Goal: Task Accomplishment & Management: Manage account settings

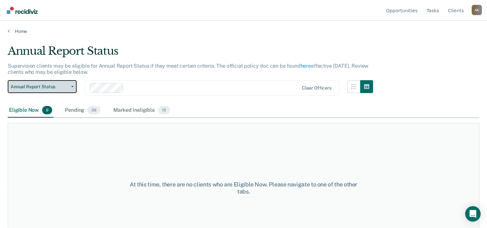
click at [74, 87] on button "Annual Report Status" at bounding box center [42, 86] width 69 height 13
click at [91, 112] on span "36" at bounding box center [93, 110] width 13 height 8
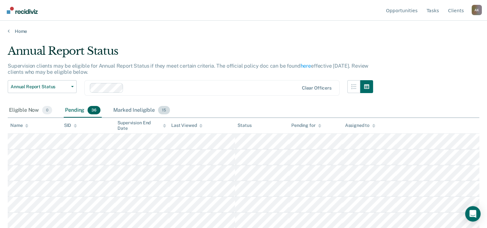
click at [136, 112] on div "Marked Ineligible 15" at bounding box center [141, 110] width 59 height 14
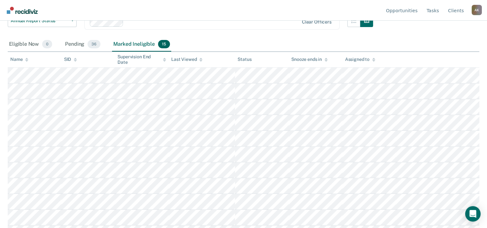
scroll to position [13, 0]
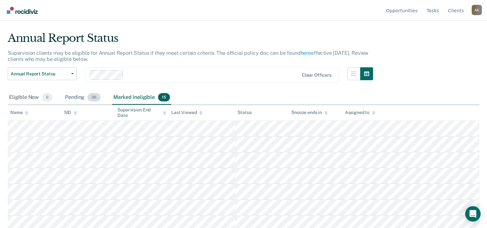
click at [83, 96] on div "Pending 36" at bounding box center [83, 97] width 38 height 14
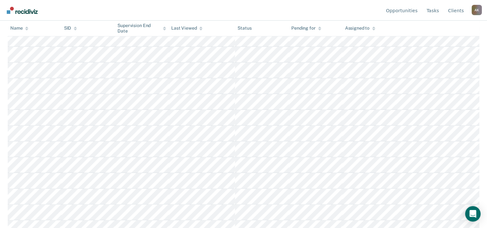
scroll to position [0, 0]
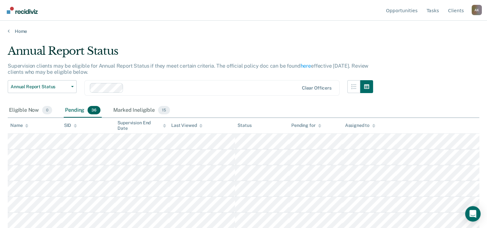
click at [76, 109] on div "Pending 36" at bounding box center [83, 110] width 38 height 14
click at [28, 109] on div "Eligible Now 0" at bounding box center [31, 110] width 46 height 14
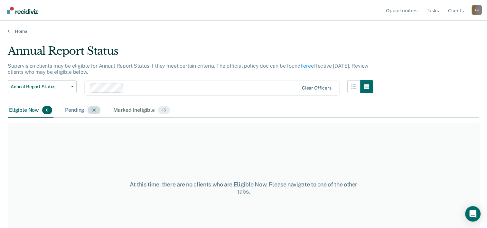
click at [79, 111] on div "Pending 36" at bounding box center [83, 110] width 38 height 14
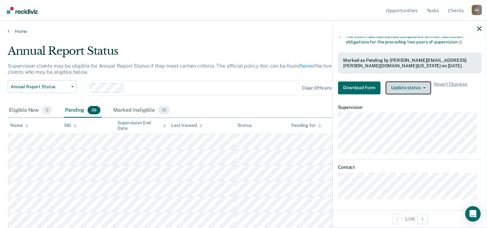
click at [409, 85] on button "Update status" at bounding box center [407, 87] width 45 height 13
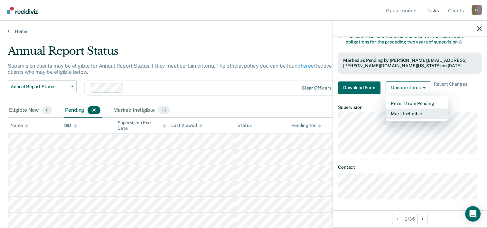
click at [403, 113] on button "Mark Ineligible" at bounding box center [416, 113] width 62 height 10
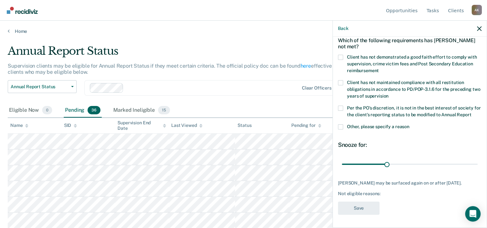
click at [342, 55] on span at bounding box center [340, 57] width 5 height 5
click at [379, 68] on input "Client has not demonstrated a good faith effort to comply with supervision, cri…" at bounding box center [379, 68] width 0 height 0
click at [339, 106] on span at bounding box center [340, 108] width 5 height 5
click at [471, 112] on input "Per the PO’s discretion, it is not in the best interest of society for the clie…" at bounding box center [471, 112] width 0 height 0
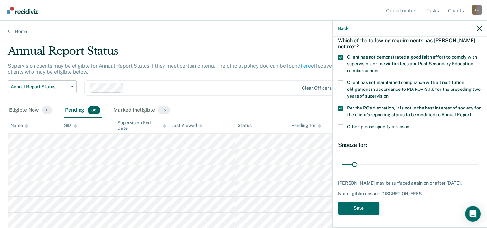
click at [339, 106] on span at bounding box center [340, 108] width 5 height 5
click at [471, 112] on input "Per the PO’s discretion, it is not in the best interest of society for the clie…" at bounding box center [471, 112] width 0 height 0
click at [340, 106] on span at bounding box center [340, 108] width 5 height 5
click at [471, 112] on input "Per the PO’s discretion, it is not in the best interest of society for the clie…" at bounding box center [471, 112] width 0 height 0
click at [340, 106] on span at bounding box center [340, 108] width 5 height 5
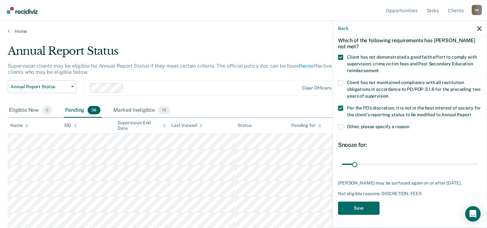
click at [471, 112] on input "Per the PO’s discretion, it is not in the best interest of society for the clie…" at bounding box center [471, 112] width 0 height 0
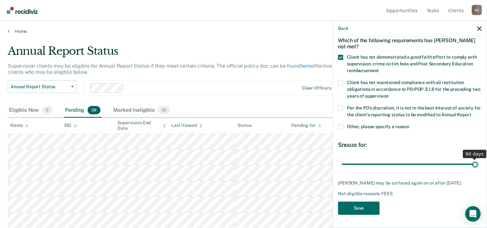
drag, startPoint x: 385, startPoint y: 163, endPoint x: 473, endPoint y: 161, distance: 87.8
type input "90"
click at [473, 161] on input "range" at bounding box center [410, 164] width 136 height 11
click at [358, 206] on button "Save" at bounding box center [358, 207] width 41 height 13
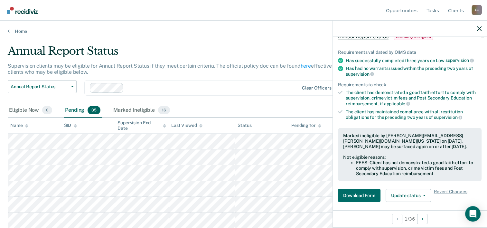
click at [267, 101] on div "Annual Report Status Early Release from Supervision Annual Report Status Clear …" at bounding box center [190, 91] width 365 height 23
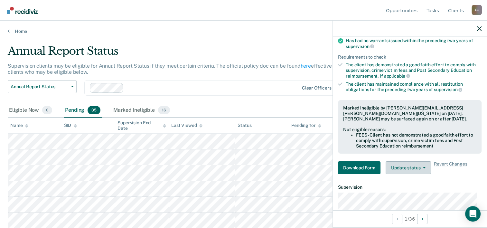
scroll to position [101, 0]
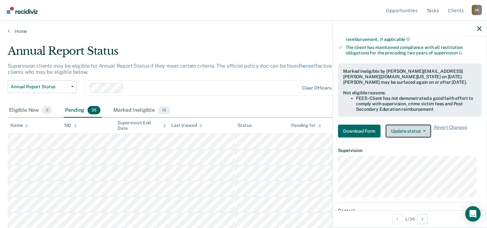
click at [408, 132] on button "Update status" at bounding box center [407, 130] width 45 height 13
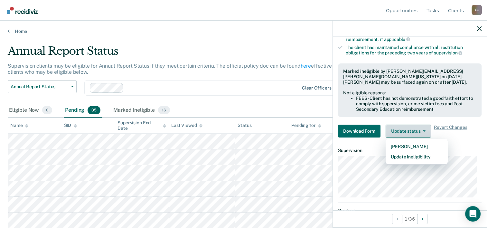
click at [406, 127] on button "Update status" at bounding box center [407, 130] width 45 height 13
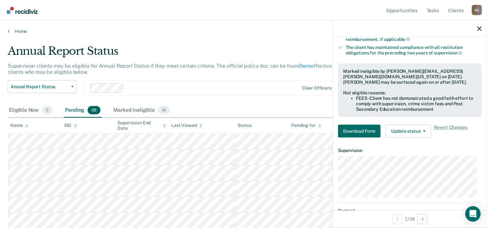
click at [480, 31] on div at bounding box center [410, 29] width 154 height 16
click at [482, 30] on div at bounding box center [410, 29] width 154 height 16
click at [480, 29] on icon "button" at bounding box center [479, 28] width 5 height 5
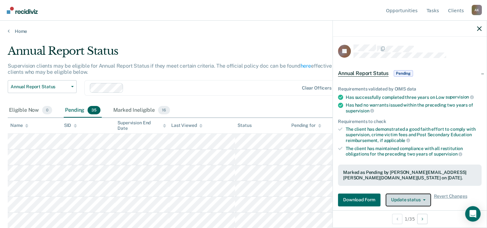
click at [416, 197] on button "Update status" at bounding box center [407, 199] width 45 height 13
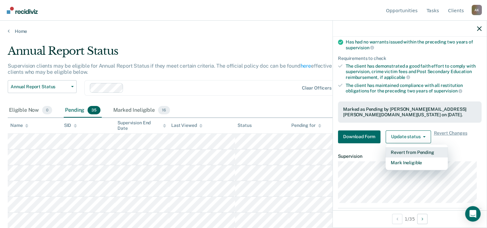
scroll to position [66, 0]
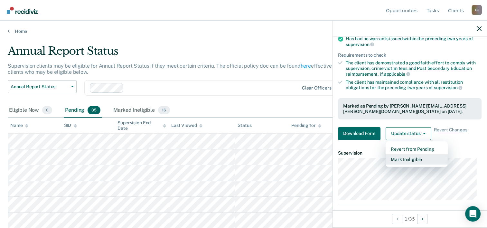
click at [407, 158] on button "Mark Ineligible" at bounding box center [416, 159] width 62 height 10
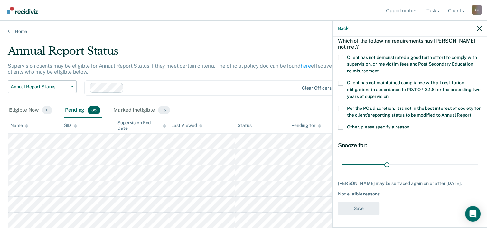
click at [341, 57] on label "Client has not demonstrated a good faith effort to comply with supervision, cri…" at bounding box center [409, 65] width 143 height 20
click at [379, 69] on input "Client has not demonstrated a good faith effort to comply with supervision, cri…" at bounding box center [379, 69] width 0 height 0
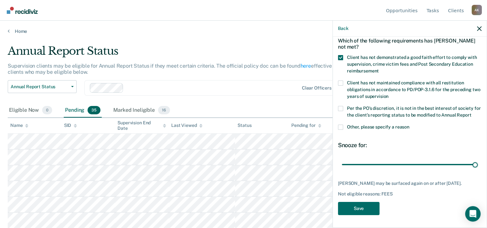
drag, startPoint x: 384, startPoint y: 166, endPoint x: 423, endPoint y: 181, distance: 41.4
type input "90"
click at [477, 161] on input "range" at bounding box center [410, 164] width 136 height 11
click at [359, 208] on button "Save" at bounding box center [358, 208] width 41 height 13
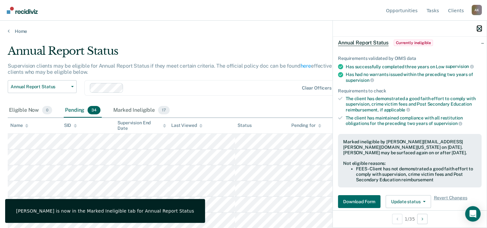
click at [480, 28] on icon "button" at bounding box center [479, 28] width 5 height 5
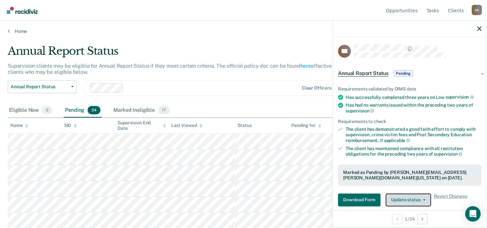
click at [403, 199] on button "Update status" at bounding box center [407, 199] width 45 height 13
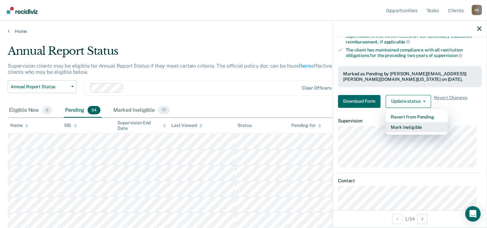
click at [404, 124] on button "Mark Ineligible" at bounding box center [416, 127] width 62 height 10
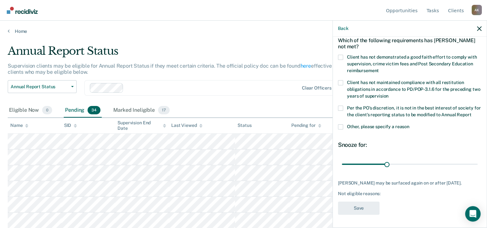
scroll to position [42, 0]
click at [341, 55] on span at bounding box center [340, 57] width 5 height 5
click at [379, 68] on input "Client has not demonstrated a good faith effort to comply with supervision, cri…" at bounding box center [379, 68] width 0 height 0
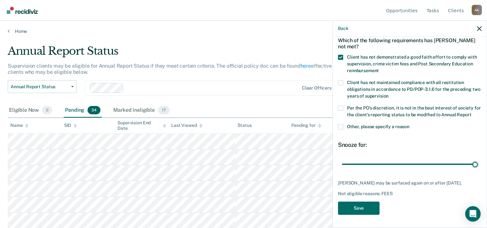
drag, startPoint x: 385, startPoint y: 159, endPoint x: 366, endPoint y: 196, distance: 41.4
type input "90"
click at [477, 161] on input "range" at bounding box center [410, 164] width 136 height 11
click at [361, 210] on button "Save" at bounding box center [358, 207] width 41 height 13
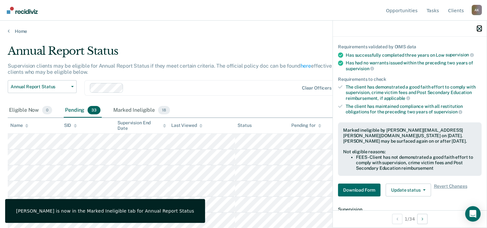
click at [477, 27] on icon "button" at bounding box center [479, 28] width 5 height 5
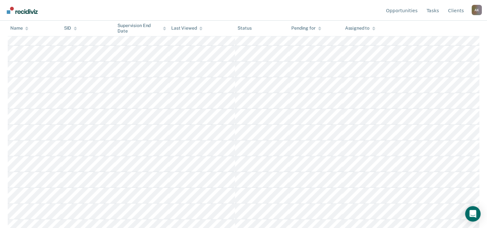
scroll to position [0, 0]
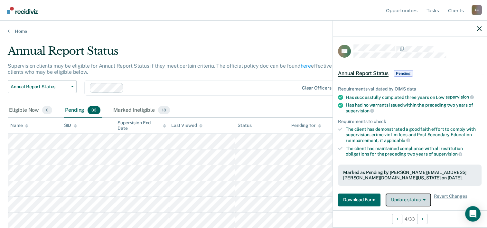
click at [411, 197] on button "Update status" at bounding box center [407, 199] width 45 height 13
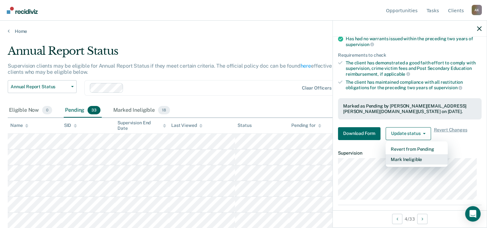
click at [407, 156] on button "Mark Ineligible" at bounding box center [416, 159] width 62 height 10
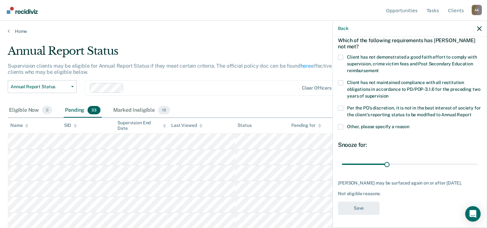
click at [339, 55] on span at bounding box center [340, 57] width 5 height 5
click at [379, 68] on input "Client has not demonstrated a good faith effort to comply with supervision, cri…" at bounding box center [379, 68] width 0 height 0
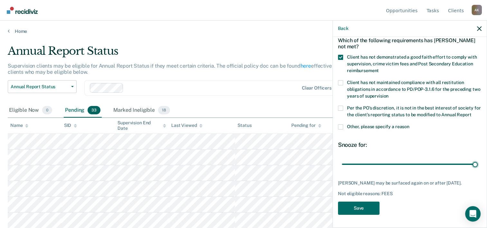
drag, startPoint x: 385, startPoint y: 159, endPoint x: 470, endPoint y: 168, distance: 84.7
type input "90"
click at [473, 166] on input "range" at bounding box center [410, 164] width 136 height 11
click at [359, 207] on button "Save" at bounding box center [358, 207] width 41 height 13
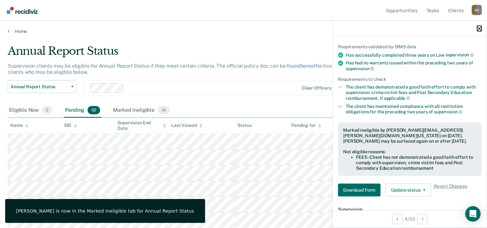
click at [480, 27] on icon "button" at bounding box center [479, 28] width 5 height 5
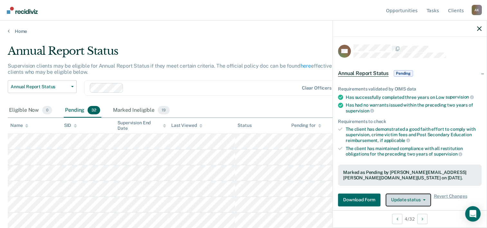
click at [406, 198] on button "Update status" at bounding box center [407, 199] width 45 height 13
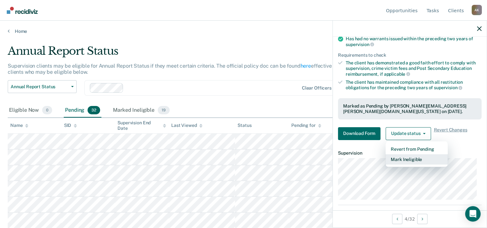
click at [401, 158] on button "Mark Ineligible" at bounding box center [416, 159] width 62 height 10
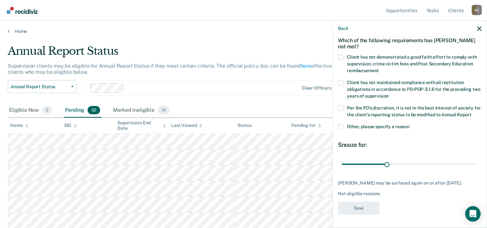
click at [339, 55] on span at bounding box center [340, 57] width 5 height 5
click at [379, 68] on input "Client has not demonstrated a good faith effort to comply with supervision, cri…" at bounding box center [379, 68] width 0 height 0
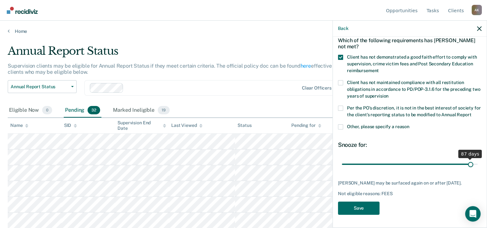
scroll to position [37, 0]
drag, startPoint x: 387, startPoint y: 160, endPoint x: 474, endPoint y: 160, distance: 87.2
type input "90"
click at [474, 160] on input "range" at bounding box center [410, 164] width 136 height 11
click at [361, 207] on button "Save" at bounding box center [358, 207] width 41 height 13
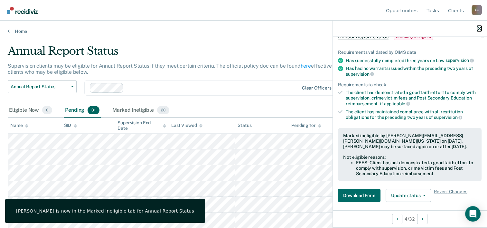
click at [478, 28] on icon "button" at bounding box center [479, 28] width 5 height 5
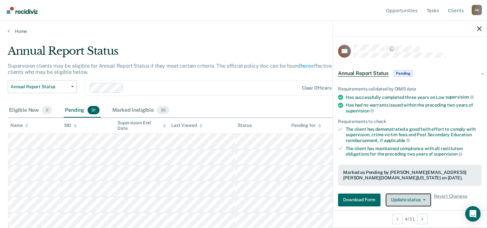
click at [410, 198] on button "Update status" at bounding box center [407, 199] width 45 height 13
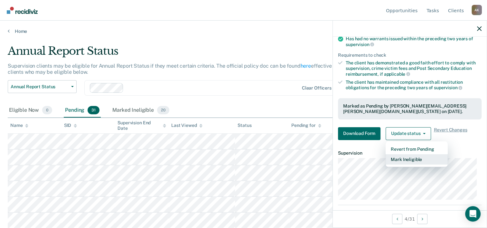
click at [404, 154] on button "Mark Ineligible" at bounding box center [416, 159] width 62 height 10
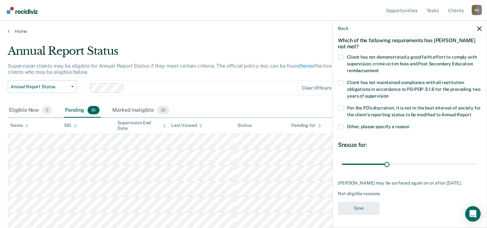
click at [340, 55] on span at bounding box center [340, 57] width 5 height 5
click at [379, 68] on input "Client has not demonstrated a good faith effort to comply with supervision, cri…" at bounding box center [379, 68] width 0 height 0
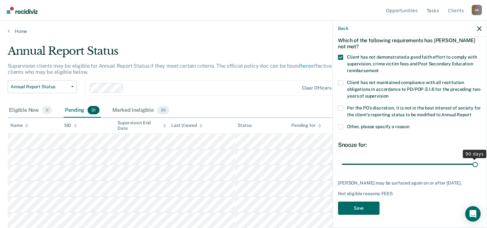
drag, startPoint x: 385, startPoint y: 165, endPoint x: 481, endPoint y: 168, distance: 95.9
type input "90"
click at [477, 168] on input "range" at bounding box center [410, 164] width 136 height 11
click at [369, 207] on button "Save" at bounding box center [358, 207] width 41 height 13
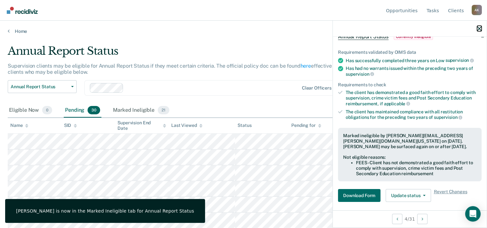
click at [478, 28] on icon "button" at bounding box center [479, 28] width 5 height 5
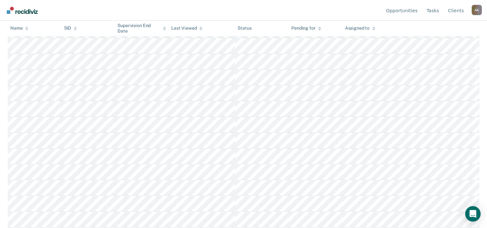
scroll to position [129, 0]
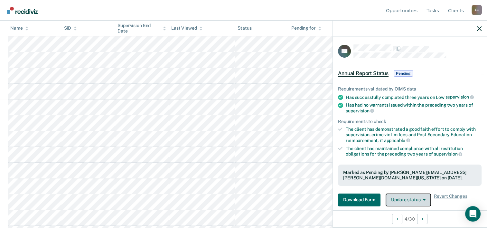
click at [409, 199] on button "Update status" at bounding box center [407, 199] width 45 height 13
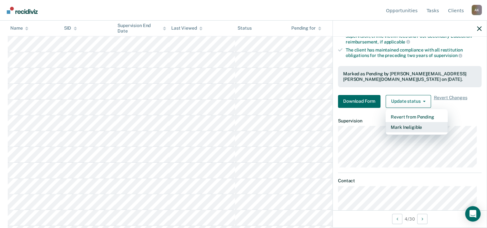
click at [400, 123] on button "Mark Ineligible" at bounding box center [416, 127] width 62 height 10
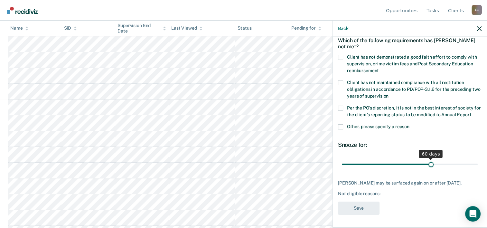
drag, startPoint x: 390, startPoint y: 160, endPoint x: 428, endPoint y: 164, distance: 37.5
type input "60"
click at [428, 164] on input "range" at bounding box center [410, 164] width 136 height 11
click at [341, 80] on span at bounding box center [340, 82] width 5 height 5
click at [388, 94] on input "Client has not maintained compliance with all restitution obligations in accord…" at bounding box center [388, 94] width 0 height 0
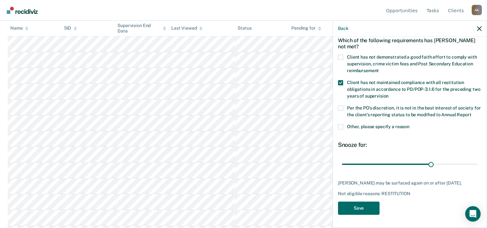
click at [340, 55] on span at bounding box center [340, 57] width 5 height 5
click at [379, 68] on input "Client has not demonstrated a good faith effort to comply with supervision, cri…" at bounding box center [379, 68] width 0 height 0
click at [339, 80] on span at bounding box center [340, 82] width 5 height 5
click at [388, 94] on input "Client has not maintained compliance with all restitution obligations in accord…" at bounding box center [388, 94] width 0 height 0
click at [364, 206] on button "Save" at bounding box center [358, 207] width 41 height 13
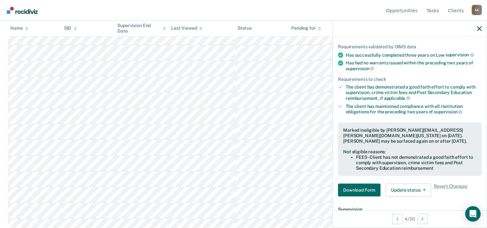
scroll to position [257, 0]
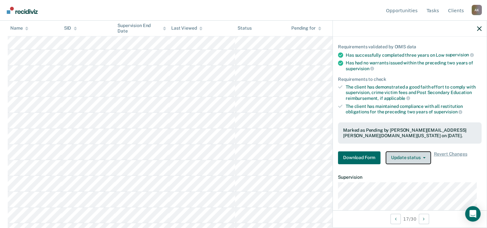
click at [395, 154] on button "Update status" at bounding box center [407, 157] width 45 height 13
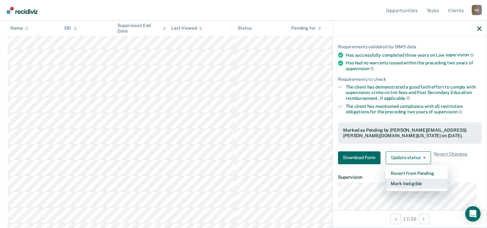
click at [408, 182] on button "Mark Ineligible" at bounding box center [416, 183] width 62 height 10
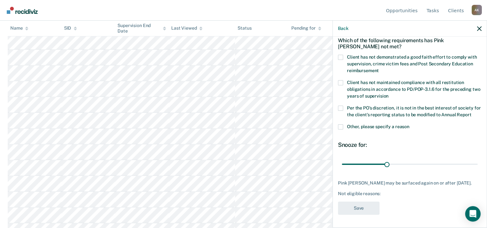
scroll to position [37, 0]
click at [343, 55] on label "Client has not demonstrated a good faith effort to comply with supervision, cri…" at bounding box center [409, 65] width 143 height 20
click at [379, 68] on input "Client has not demonstrated a good faith effort to comply with supervision, cri…" at bounding box center [379, 68] width 0 height 0
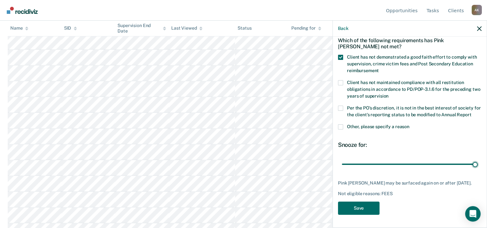
drag, startPoint x: 386, startPoint y: 166, endPoint x: 448, endPoint y: 174, distance: 62.3
type input "90"
click at [470, 167] on input "range" at bounding box center [410, 164] width 136 height 11
click at [363, 207] on button "Save" at bounding box center [358, 207] width 41 height 13
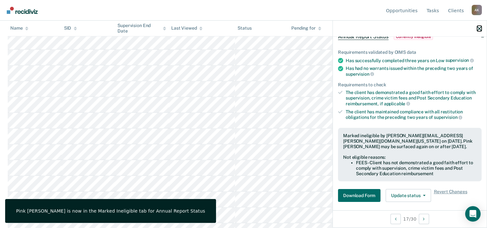
click at [478, 29] on icon "button" at bounding box center [479, 28] width 5 height 5
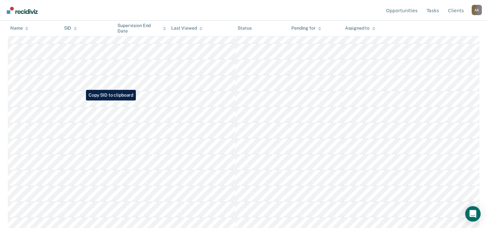
scroll to position [322, 0]
click at [44, 45] on tbody at bounding box center [243, 32] width 471 height 441
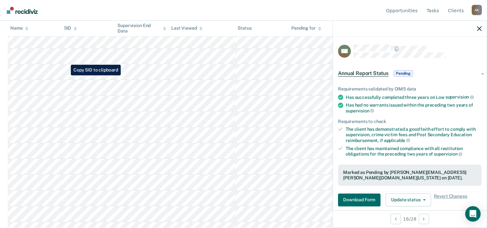
scroll to position [346, 0]
click at [480, 30] on icon "button" at bounding box center [479, 28] width 5 height 5
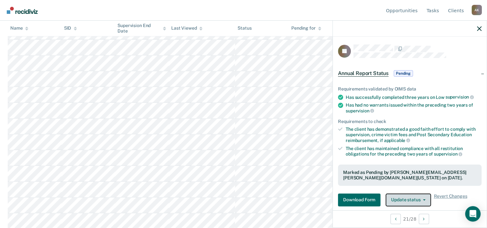
click at [401, 197] on button "Update status" at bounding box center [407, 199] width 45 height 13
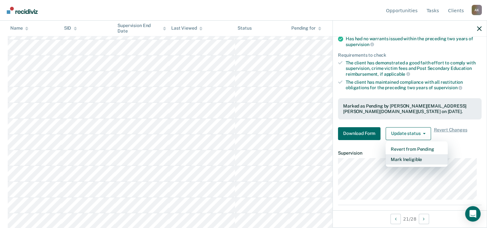
click at [408, 157] on button "Mark Ineligible" at bounding box center [416, 159] width 62 height 10
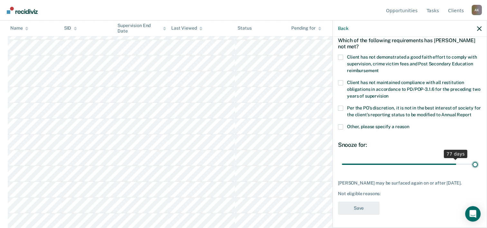
scroll to position [37, 0]
drag, startPoint x: 386, startPoint y: 159, endPoint x: 473, endPoint y: 159, distance: 87.8
type input "90"
click at [473, 159] on input "range" at bounding box center [410, 164] width 136 height 11
drag, startPoint x: 340, startPoint y: 49, endPoint x: 341, endPoint y: 52, distance: 3.4
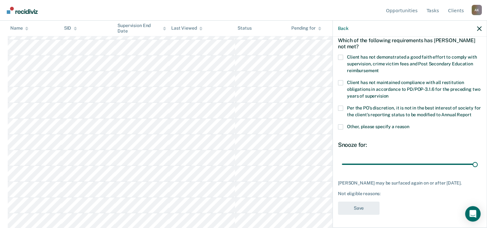
click at [340, 55] on span at bounding box center [340, 57] width 5 height 5
click at [379, 68] on input "Client has not demonstrated a good faith effort to comply with supervision, cri…" at bounding box center [379, 68] width 0 height 0
click at [363, 206] on button "Save" at bounding box center [358, 207] width 41 height 13
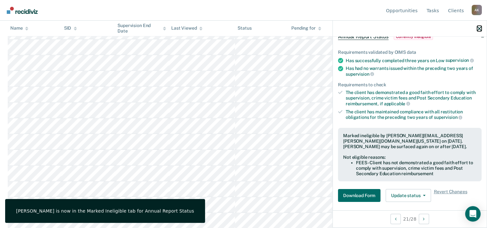
click at [478, 29] on icon "button" at bounding box center [479, 28] width 5 height 5
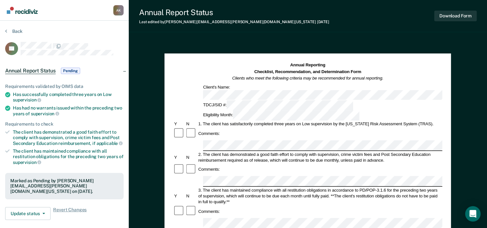
click at [4, 27] on section "Back LR Annual Report Status Pending Requirements validated by OIMS data Has su…" at bounding box center [64, 179] width 129 height 317
click at [6, 30] on icon at bounding box center [6, 30] width 2 height 5
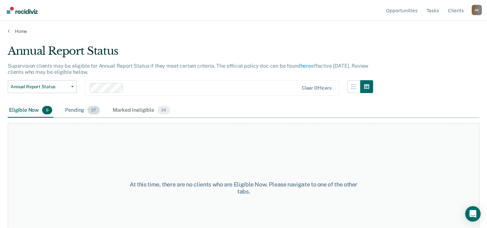
click at [68, 110] on div "Pending 27" at bounding box center [82, 110] width 37 height 14
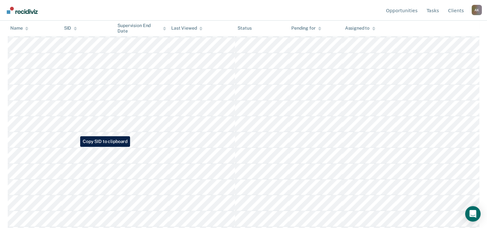
scroll to position [289, 0]
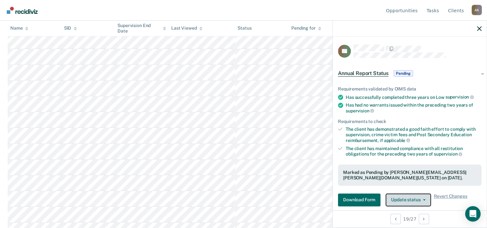
click at [408, 195] on button "Update status" at bounding box center [407, 199] width 45 height 13
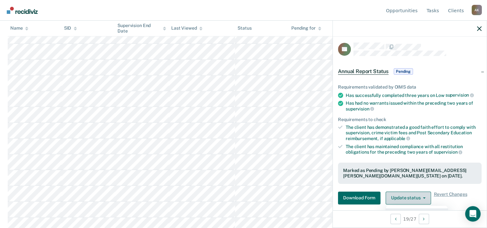
scroll to position [322, 0]
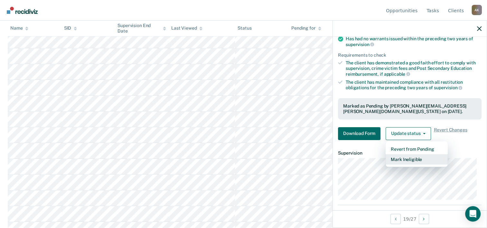
click at [408, 159] on button "Mark Ineligible" at bounding box center [416, 159] width 62 height 10
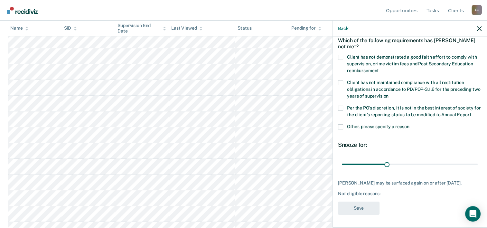
click at [342, 55] on span at bounding box center [340, 57] width 5 height 5
click at [379, 68] on input "Client has not demonstrated a good faith effort to comply with supervision, cri…" at bounding box center [379, 68] width 0 height 0
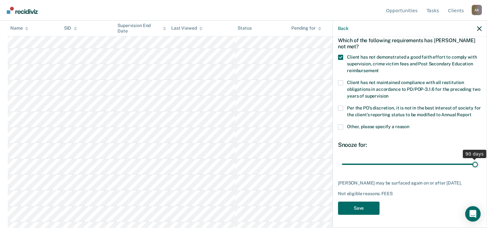
drag, startPoint x: 383, startPoint y: 163, endPoint x: 472, endPoint y: 172, distance: 88.6
type input "90"
click at [472, 170] on input "range" at bounding box center [410, 164] width 136 height 11
click at [359, 207] on button "Save" at bounding box center [358, 207] width 41 height 13
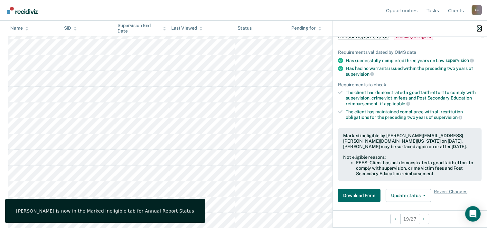
click at [477, 28] on icon "button" at bounding box center [479, 28] width 5 height 5
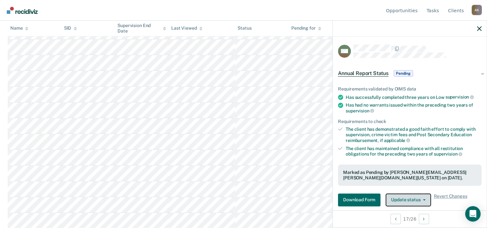
click at [408, 198] on button "Update status" at bounding box center [407, 199] width 45 height 13
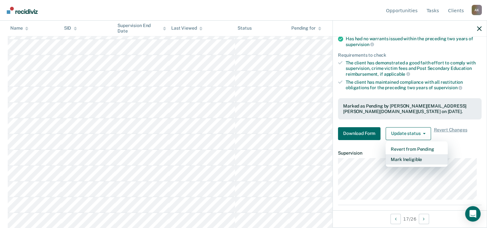
click at [408, 155] on button "Mark Ineligible" at bounding box center [416, 159] width 62 height 10
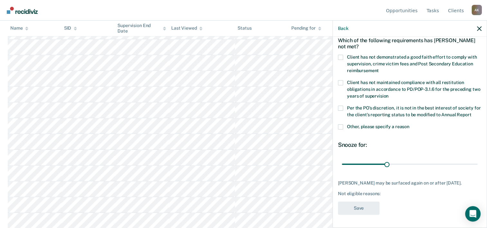
scroll to position [42, 0]
click at [339, 55] on span at bounding box center [340, 57] width 5 height 5
click at [379, 68] on input "Client has not demonstrated a good faith effort to comply with supervision, cri…" at bounding box center [379, 68] width 0 height 0
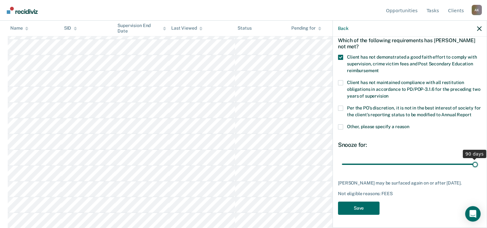
scroll to position [37, 0]
drag, startPoint x: 383, startPoint y: 160, endPoint x: 475, endPoint y: 160, distance: 91.3
type input "90"
click at [475, 160] on input "range" at bounding box center [410, 164] width 136 height 11
click at [363, 206] on button "Save" at bounding box center [358, 207] width 41 height 13
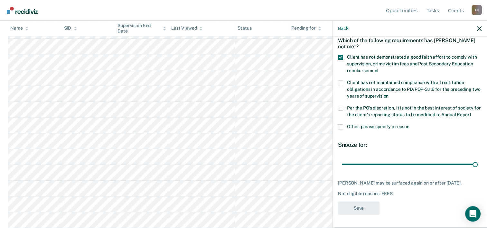
scroll to position [299, 0]
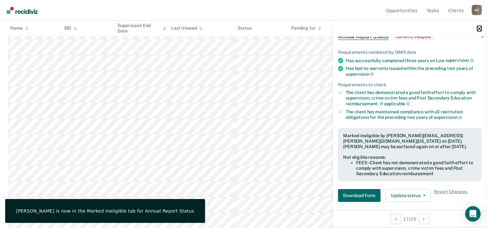
click at [479, 29] on icon "button" at bounding box center [479, 28] width 5 height 5
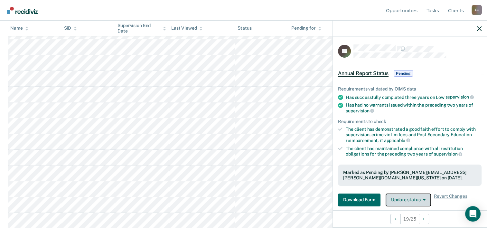
click at [414, 197] on button "Update status" at bounding box center [407, 199] width 45 height 13
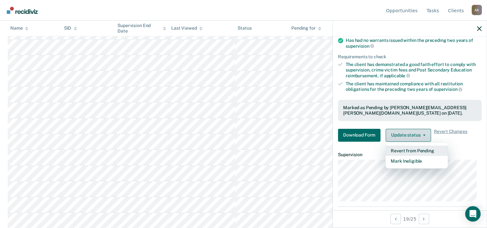
scroll to position [66, 0]
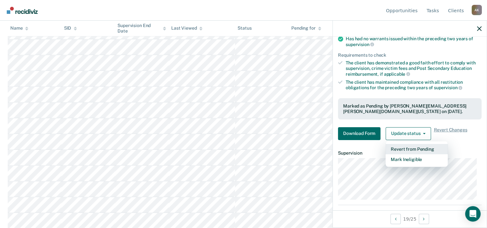
click at [401, 152] on button "Revert from Pending" at bounding box center [416, 149] width 62 height 10
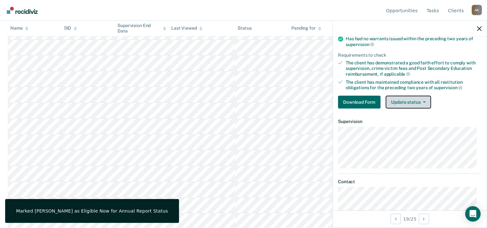
click at [397, 96] on button "Update status" at bounding box center [407, 102] width 45 height 13
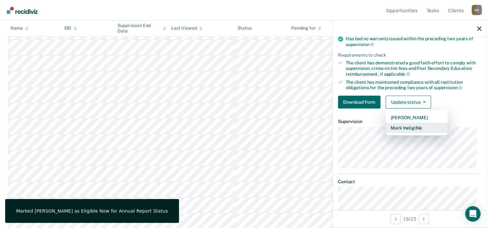
click at [406, 127] on button "Mark Ineligible" at bounding box center [416, 128] width 62 height 10
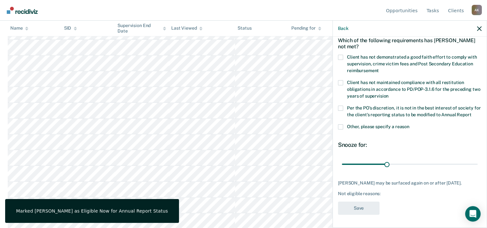
scroll to position [42, 0]
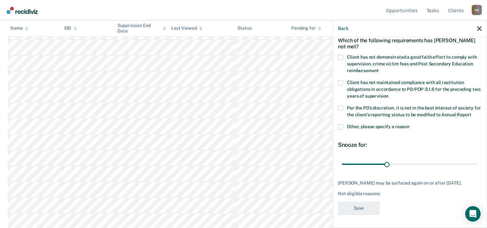
click at [340, 55] on span at bounding box center [340, 57] width 5 height 5
click at [379, 68] on input "Client has not demonstrated a good faith effort to comply with supervision, cri…" at bounding box center [379, 68] width 0 height 0
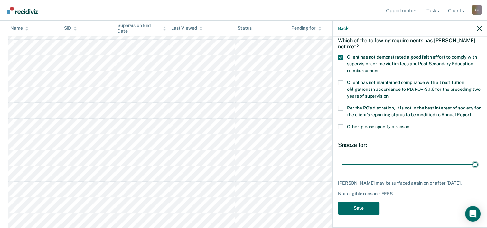
drag, startPoint x: 385, startPoint y: 159, endPoint x: 401, endPoint y: 196, distance: 40.1
type input "90"
click at [477, 170] on input "range" at bounding box center [410, 164] width 136 height 11
click at [357, 205] on button "Save" at bounding box center [358, 207] width 41 height 13
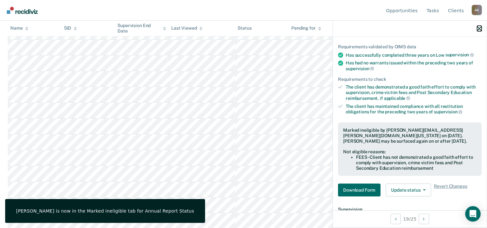
click at [478, 27] on icon "button" at bounding box center [479, 28] width 5 height 5
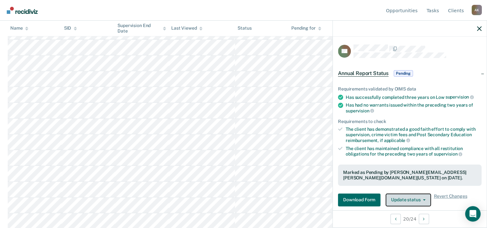
click at [410, 201] on button "Update status" at bounding box center [407, 199] width 45 height 13
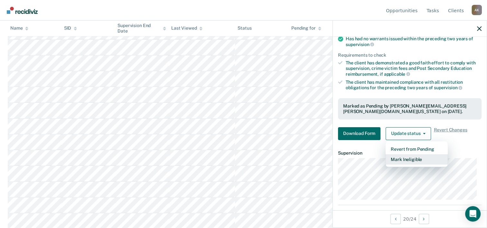
click at [412, 156] on button "Mark Ineligible" at bounding box center [416, 159] width 62 height 10
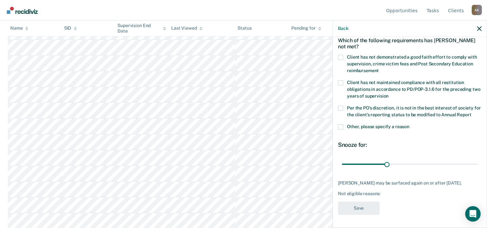
click at [339, 55] on span at bounding box center [340, 57] width 5 height 5
click at [379, 68] on input "Client has not demonstrated a good faith effort to comply with supervision, cri…" at bounding box center [379, 68] width 0 height 0
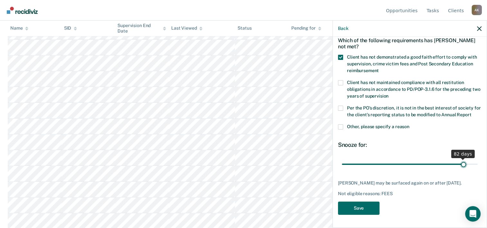
scroll to position [37, 0]
drag, startPoint x: 383, startPoint y: 159, endPoint x: 347, endPoint y: 192, distance: 49.9
type input "89"
click at [468, 161] on input "range" at bounding box center [410, 164] width 136 height 11
click at [359, 210] on button "Save" at bounding box center [358, 207] width 41 height 13
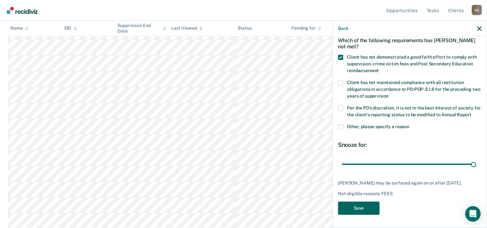
scroll to position [268, 0]
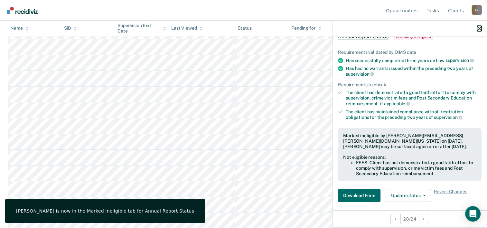
click at [477, 28] on icon "button" at bounding box center [479, 28] width 5 height 5
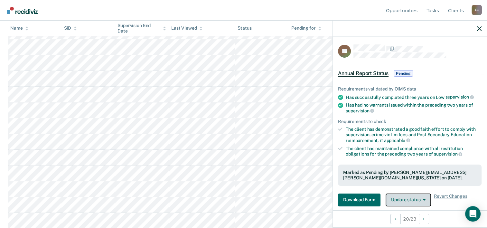
click at [414, 200] on button "Update status" at bounding box center [407, 199] width 45 height 13
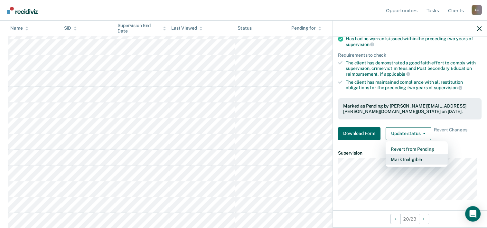
click at [412, 160] on button "Mark Ineligible" at bounding box center [416, 159] width 62 height 10
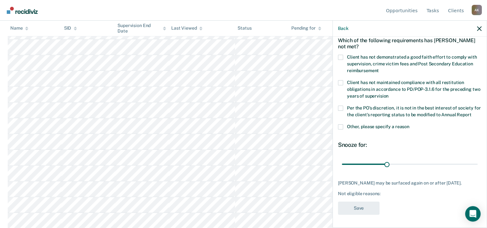
scroll to position [37, 0]
click at [341, 55] on span at bounding box center [340, 57] width 5 height 5
click at [379, 68] on input "Client has not demonstrated a good faith effort to comply with supervision, cri…" at bounding box center [379, 68] width 0 height 0
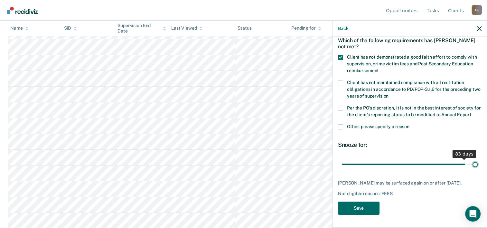
drag, startPoint x: 385, startPoint y: 165, endPoint x: 470, endPoint y: 170, distance: 85.0
type input "90"
click at [470, 170] on input "range" at bounding box center [410, 164] width 136 height 11
drag, startPoint x: 360, startPoint y: 207, endPoint x: 340, endPoint y: 210, distance: 20.8
click at [362, 206] on button "Save" at bounding box center [358, 207] width 41 height 13
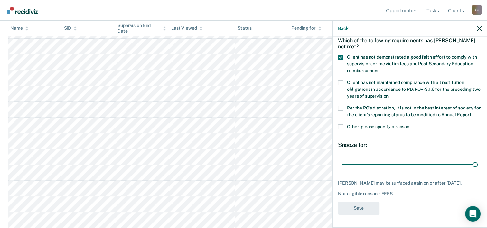
scroll to position [252, 0]
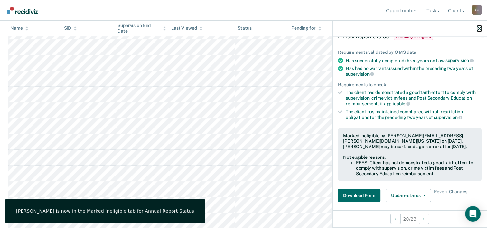
click at [480, 30] on icon "button" at bounding box center [479, 28] width 5 height 5
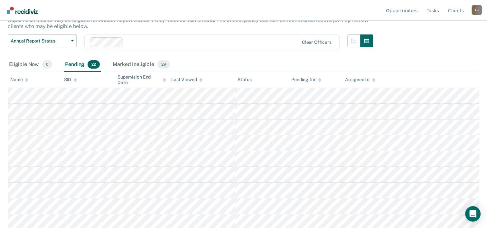
scroll to position [0, 0]
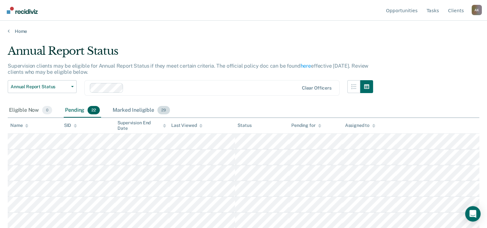
click at [134, 110] on div "Marked Ineligible 29" at bounding box center [141, 110] width 60 height 14
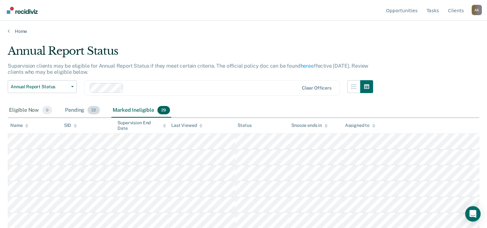
click at [70, 106] on div "Pending 22" at bounding box center [82, 110] width 37 height 14
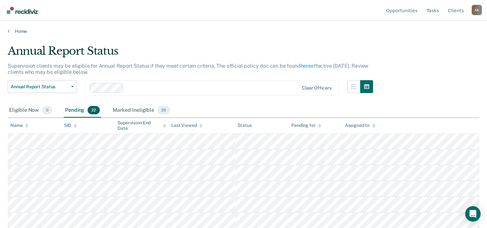
click at [76, 108] on div "Pending 22" at bounding box center [82, 110] width 37 height 14
click at [125, 113] on div "Marked Ineligible 29" at bounding box center [141, 110] width 60 height 14
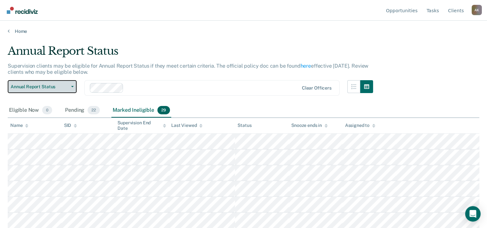
click at [70, 86] on span "button" at bounding box center [71, 86] width 5 height 1
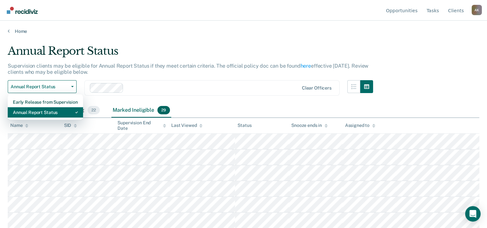
click at [41, 111] on div "Annual Report Status" at bounding box center [45, 112] width 65 height 10
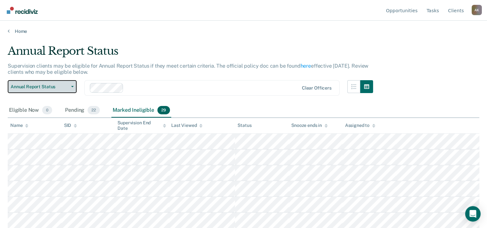
click at [68, 80] on button "Annual Report Status" at bounding box center [42, 86] width 69 height 13
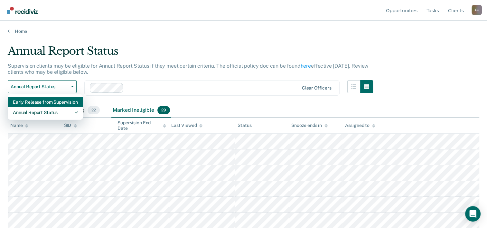
click at [38, 100] on div "Early Release from Supervision" at bounding box center [45, 102] width 65 height 10
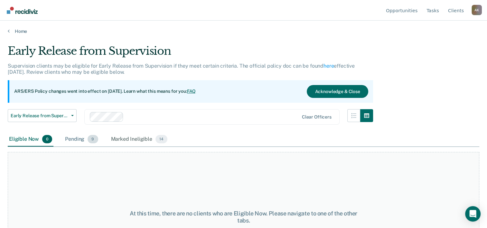
click at [80, 140] on div "Pending 9" at bounding box center [81, 139] width 35 height 14
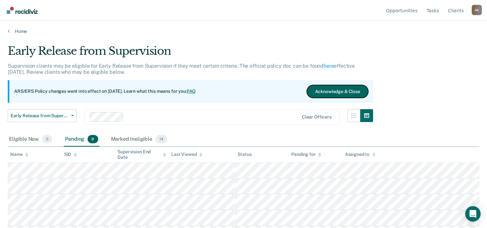
click at [339, 94] on button "Acknowledge & Close" at bounding box center [337, 91] width 61 height 13
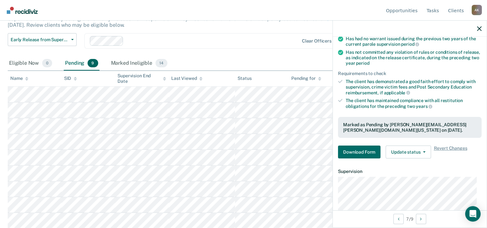
scroll to position [96, 0]
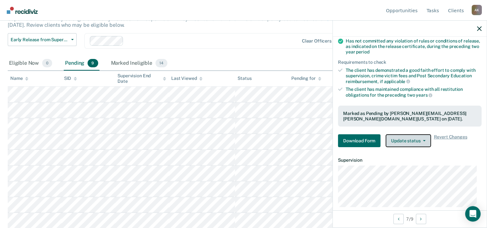
click at [412, 142] on button "Update status" at bounding box center [407, 140] width 45 height 13
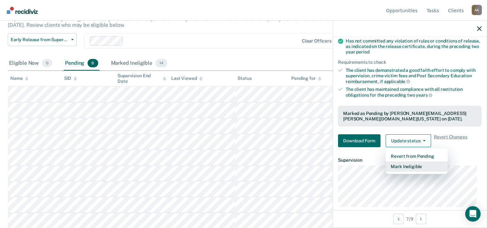
click at [408, 166] on button "Mark Ineligible" at bounding box center [416, 166] width 62 height 10
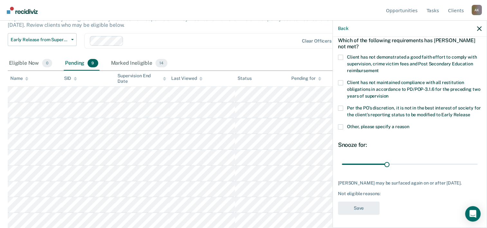
scroll to position [35, 0]
drag, startPoint x: 386, startPoint y: 161, endPoint x: 385, endPoint y: 184, distance: 23.2
type input "90"
click at [472, 165] on input "range" at bounding box center [410, 164] width 136 height 11
click at [340, 55] on span at bounding box center [340, 57] width 5 height 5
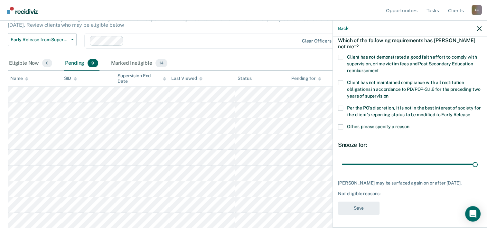
click at [379, 68] on input "Client has not demonstrated a good faith effort to comply with supervision, cri…" at bounding box center [379, 68] width 0 height 0
click at [359, 209] on button "Save" at bounding box center [358, 207] width 41 height 13
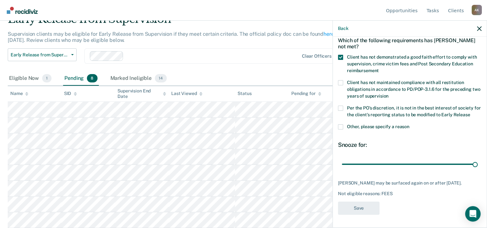
scroll to position [31, 0]
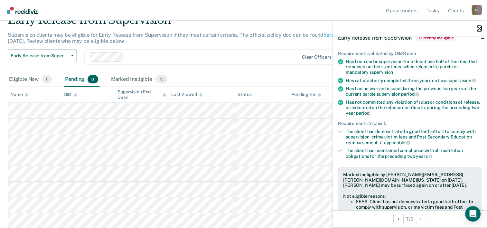
click at [480, 30] on icon "button" at bounding box center [479, 28] width 5 height 5
